Goal: Check status: Check status

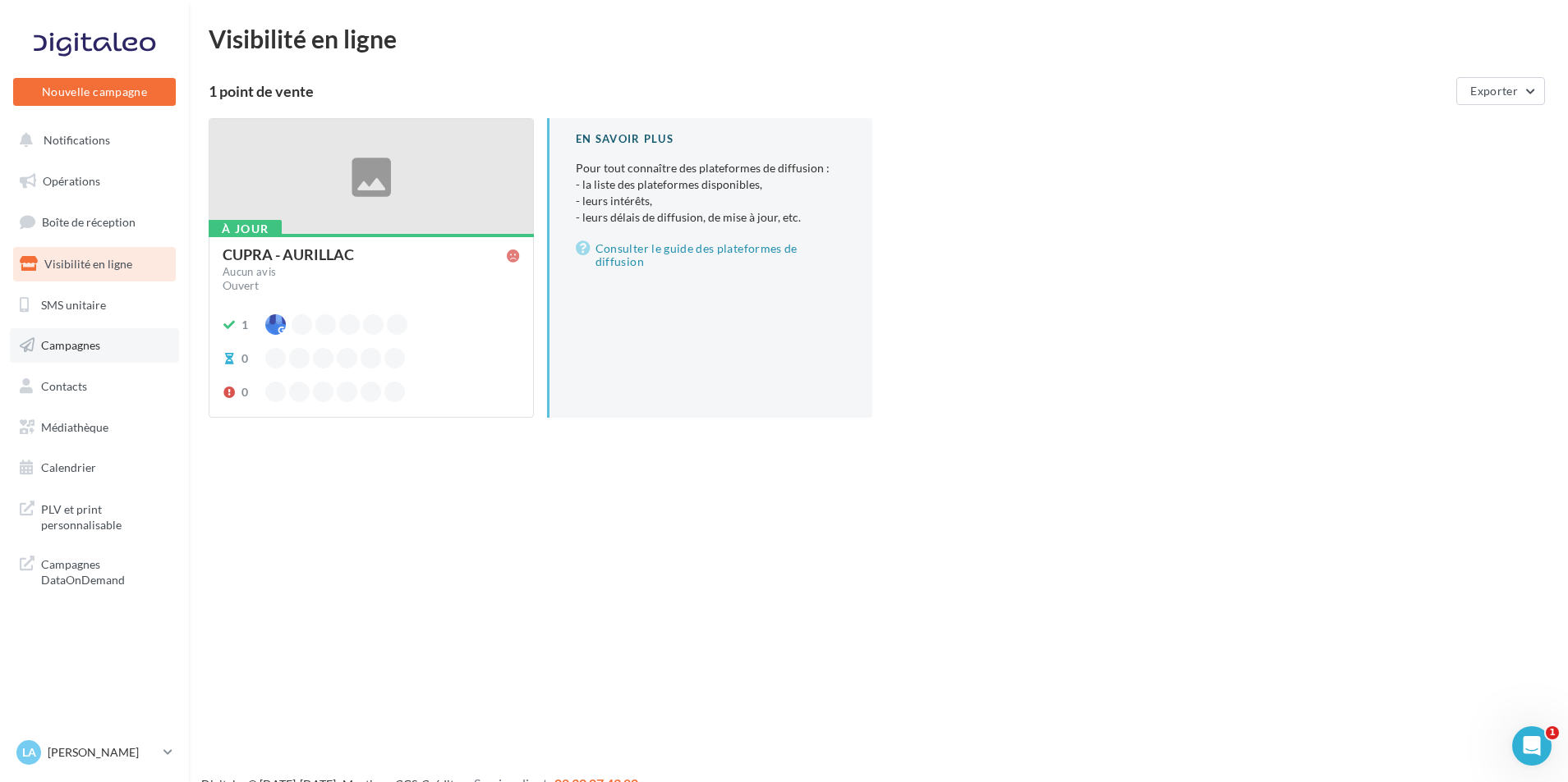
click at [115, 360] on link "Campagnes" at bounding box center [94, 345] width 169 height 35
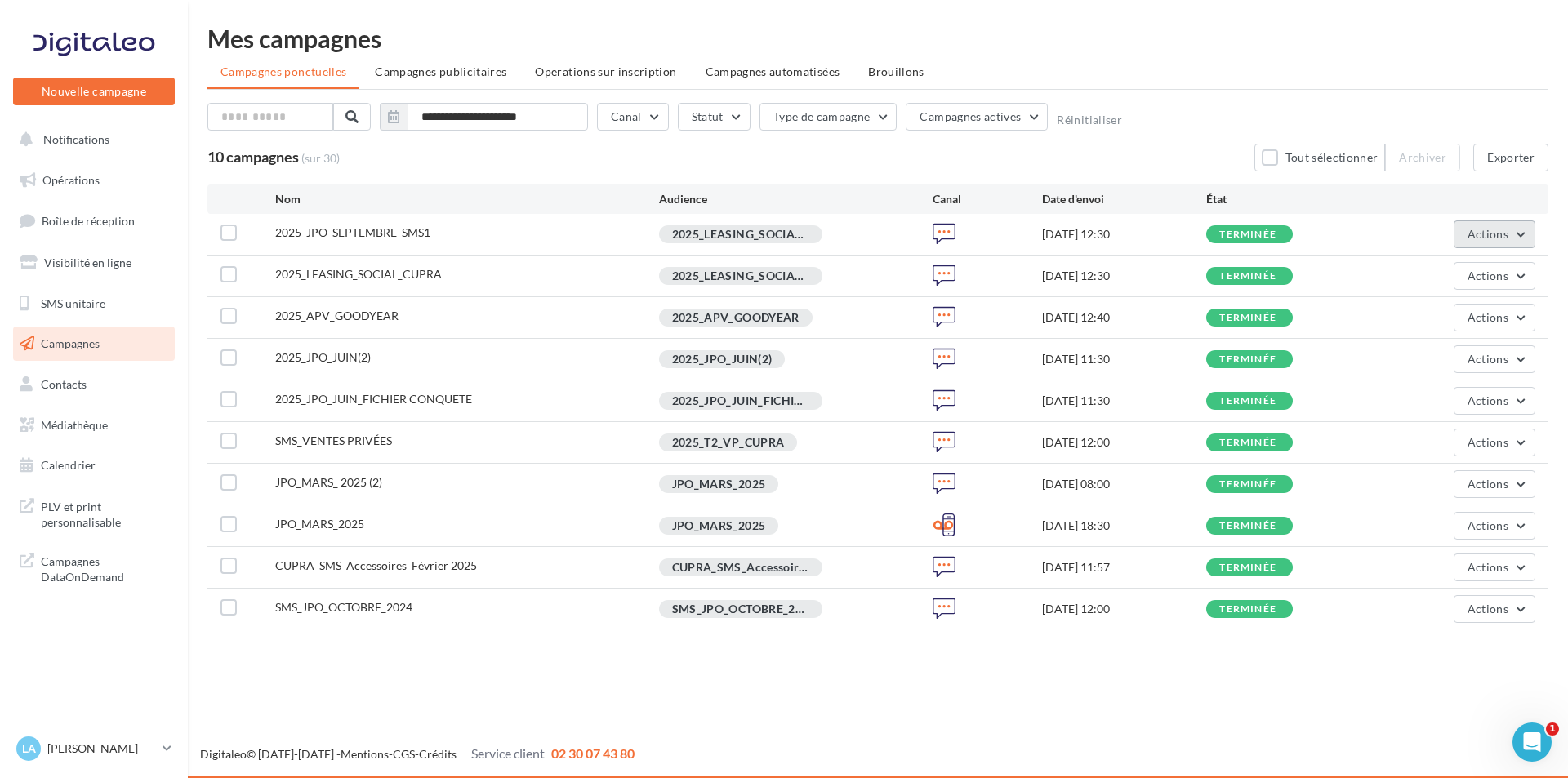
click at [1461, 239] on button "Actions" at bounding box center [1494, 234] width 82 height 28
click at [1446, 274] on button "Voir les résultats" at bounding box center [1446, 273] width 180 height 42
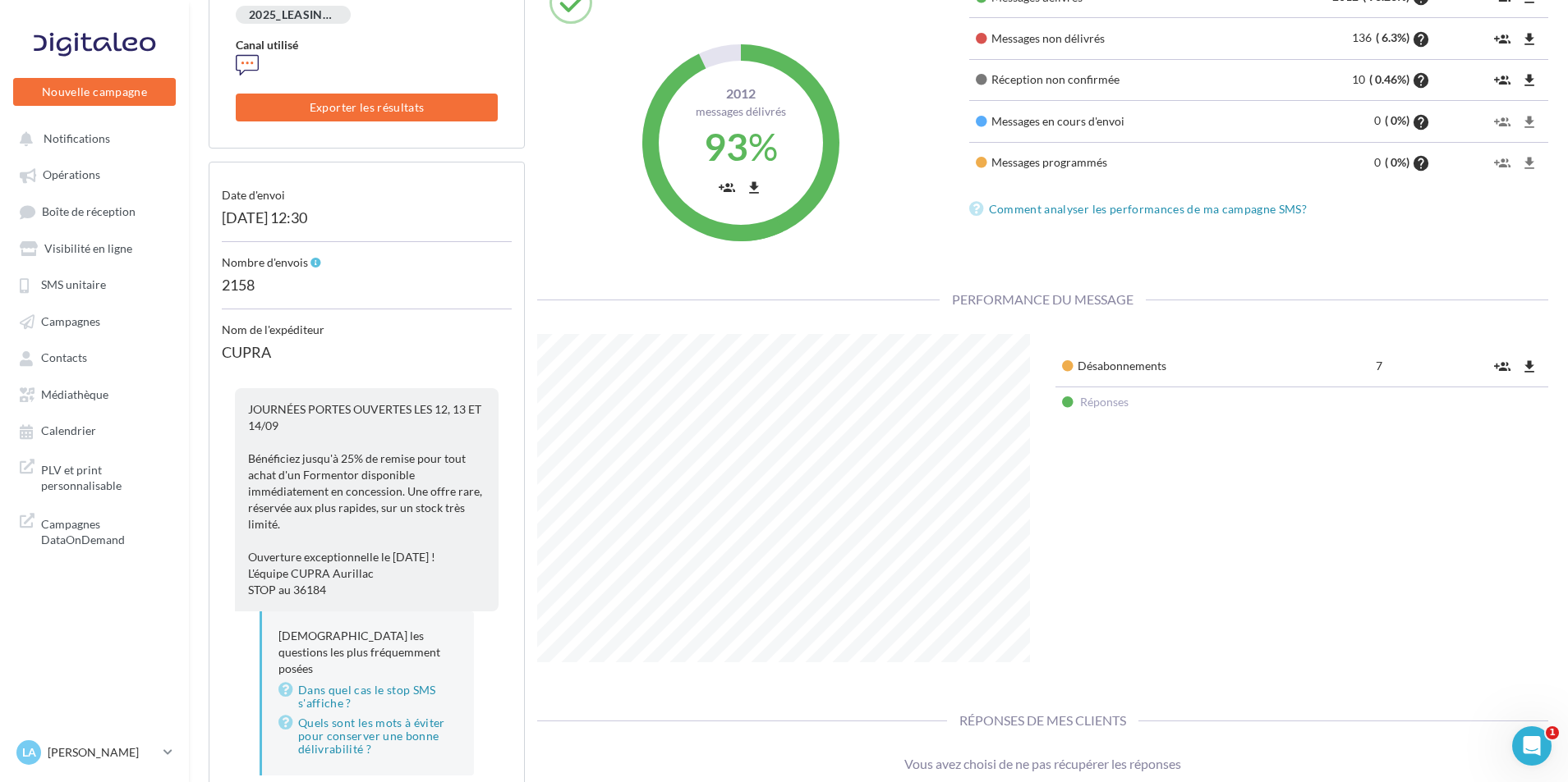
scroll to position [192, 0]
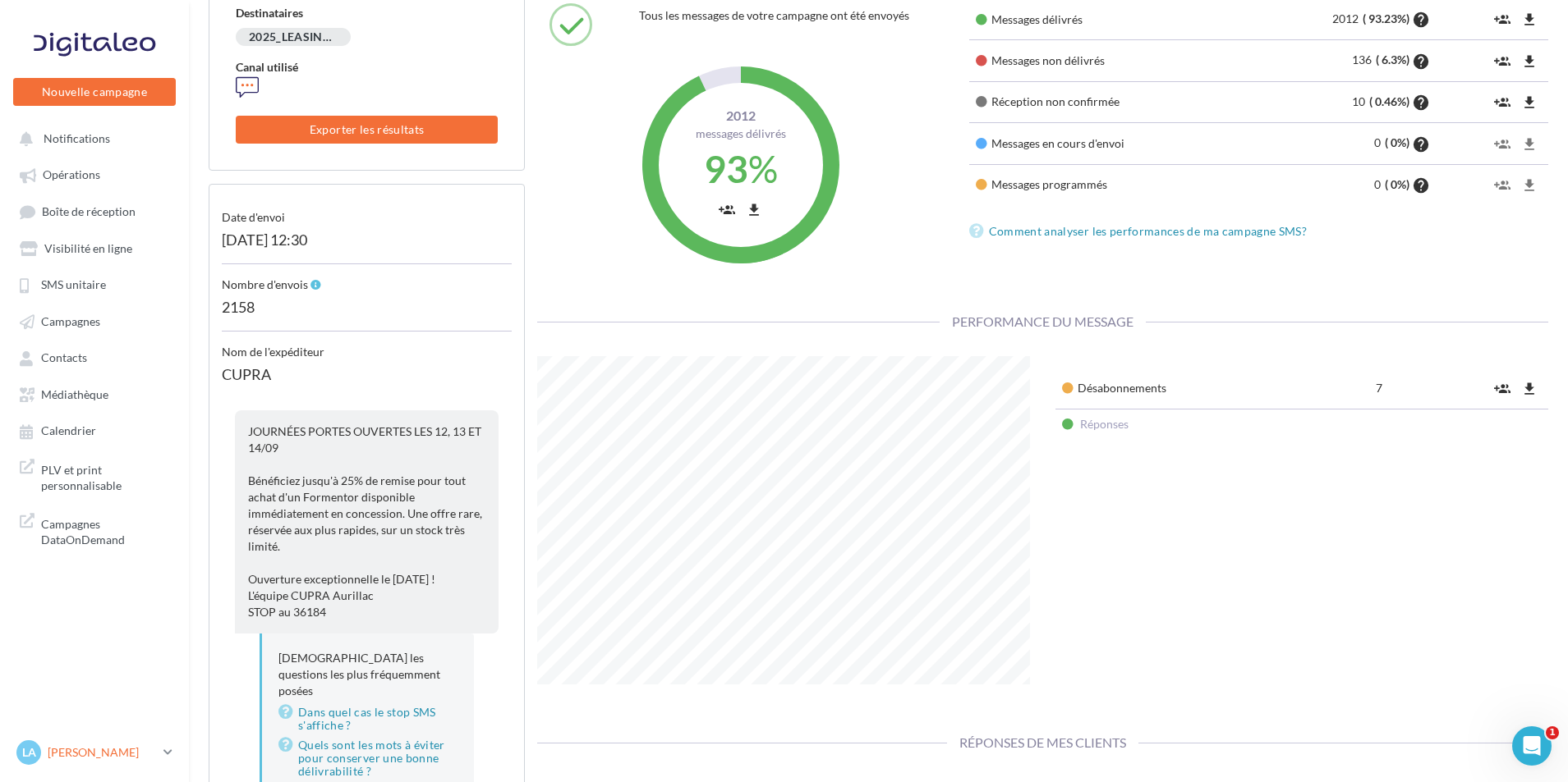
click at [139, 747] on p "[PERSON_NAME]" at bounding box center [102, 753] width 109 height 17
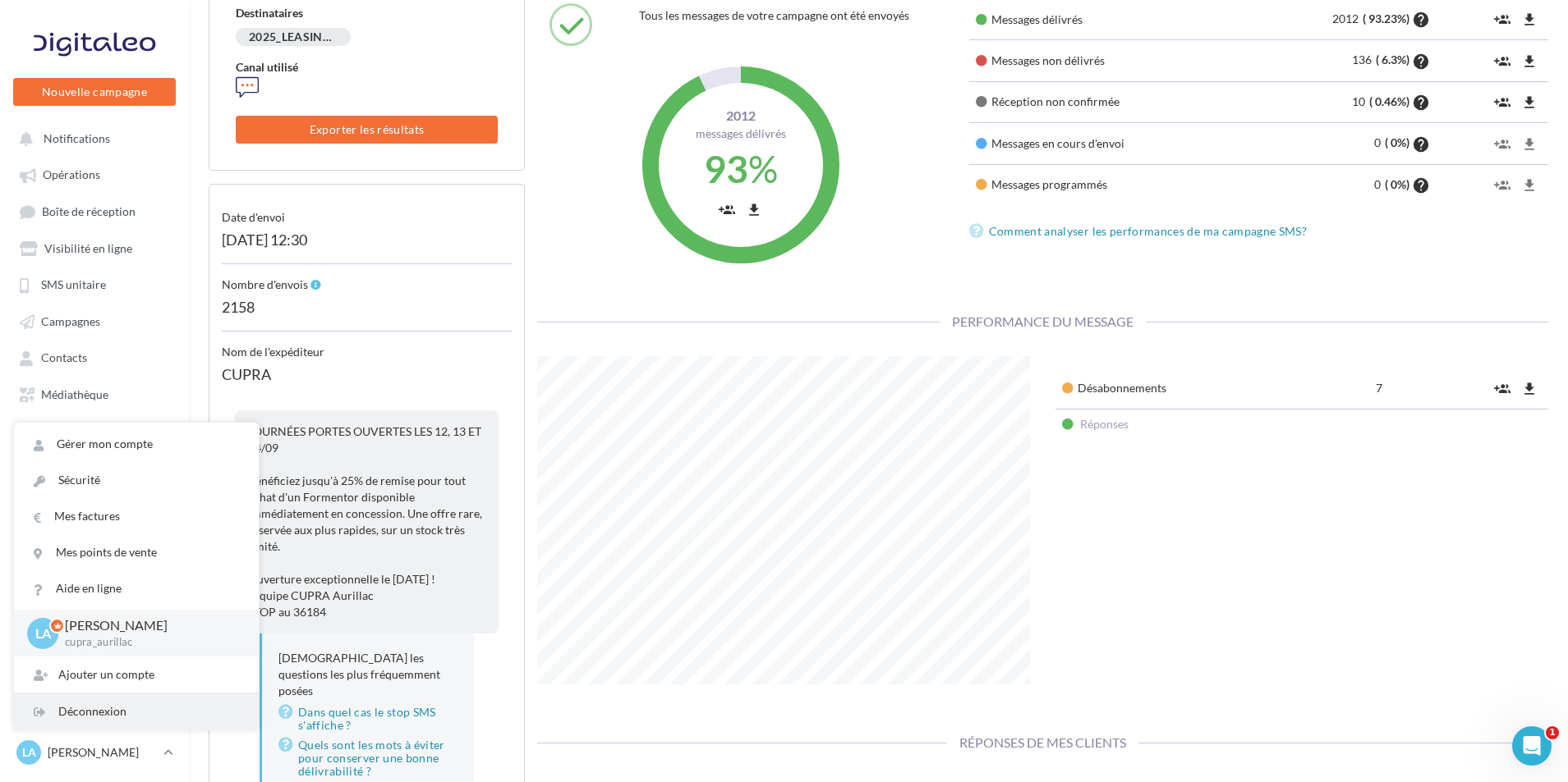
click at [75, 702] on div "Déconnexion" at bounding box center [136, 711] width 245 height 36
